Goal: Information Seeking & Learning: Learn about a topic

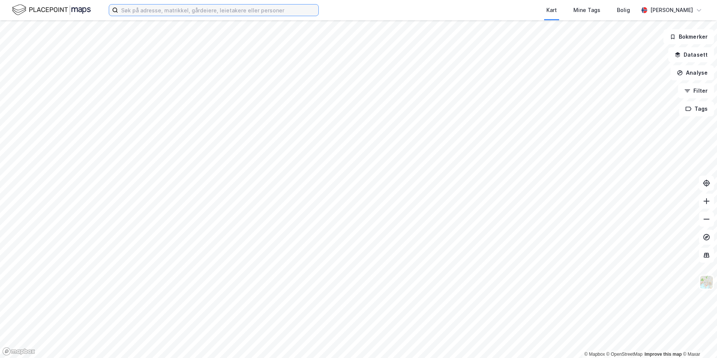
click at [178, 10] on input at bounding box center [218, 10] width 200 height 11
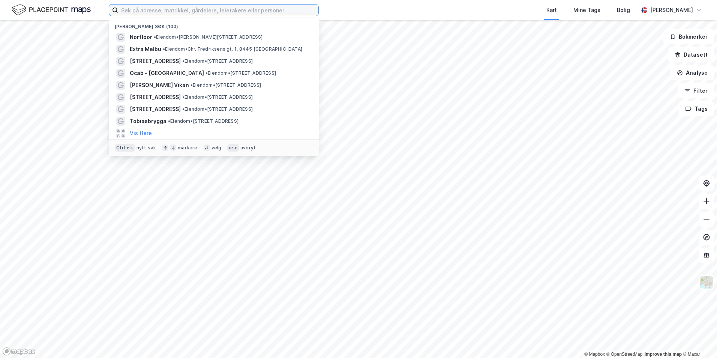
click at [185, 12] on input at bounding box center [218, 10] width 200 height 11
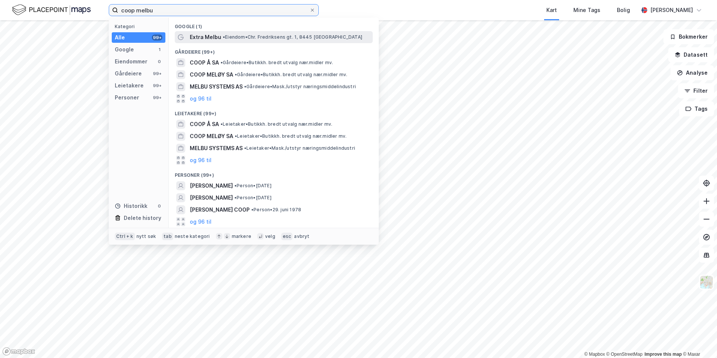
type input "coop melbu"
click at [235, 40] on div "Extra Melbu • Eiendom • Chr. Fredriksens gt. 1, 8445 Melbu" at bounding box center [281, 37] width 182 height 9
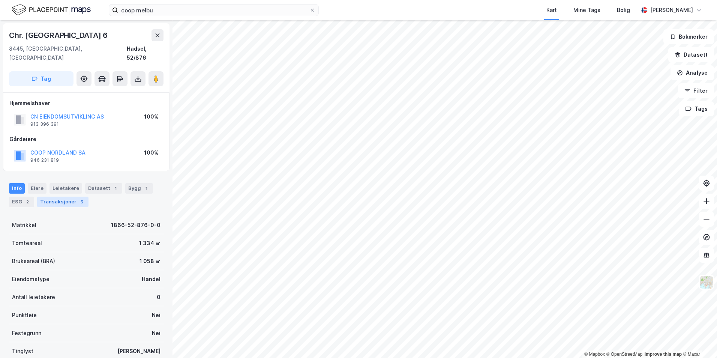
click at [51, 197] on div "Transaksjoner 5" at bounding box center [62, 202] width 51 height 11
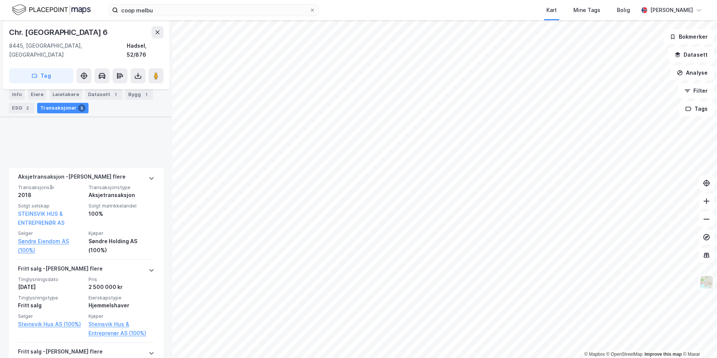
scroll to position [431, 0]
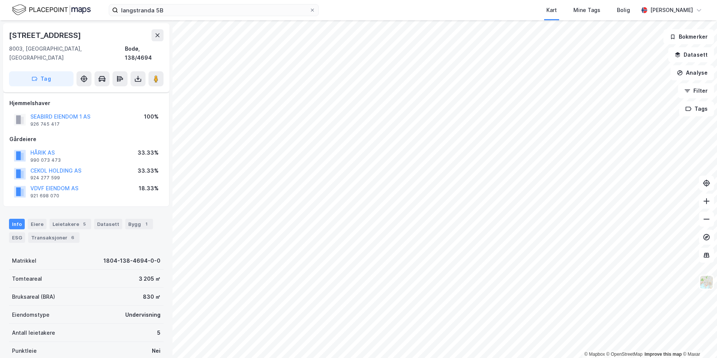
scroll to position [49, 0]
